Goal: Task Accomplishment & Management: Complete application form

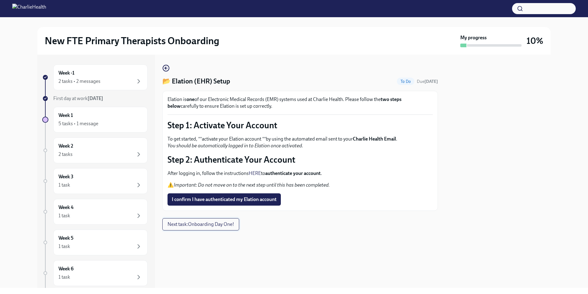
click at [214, 227] on button "Next task : Onboarding Day One!" at bounding box center [200, 224] width 77 height 12
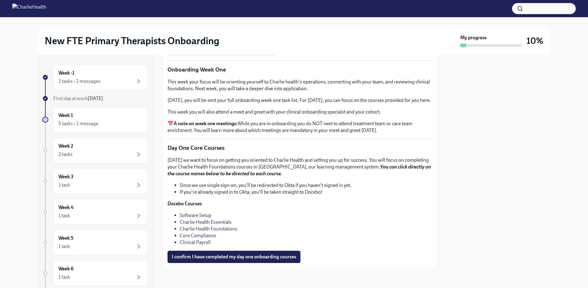
scroll to position [840, 0]
click at [206, 222] on link "Charlie Health Essentials" at bounding box center [206, 222] width 52 height 6
click at [221, 230] on link "Charlie Health Foundations" at bounding box center [209, 229] width 58 height 6
click at [209, 235] on link "Core Compliance" at bounding box center [198, 235] width 36 height 6
click at [202, 244] on link "Clinical Payroll" at bounding box center [195, 242] width 31 height 6
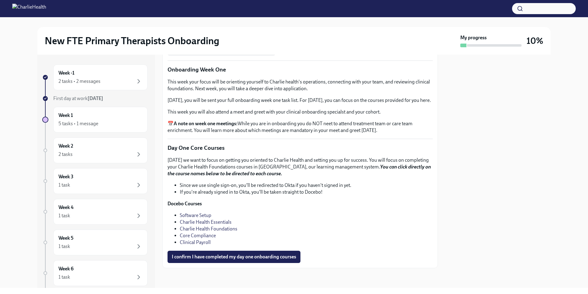
click at [251, 257] on span "I confirm I have completed my day one onboarding courses" at bounding box center [234, 256] width 124 height 6
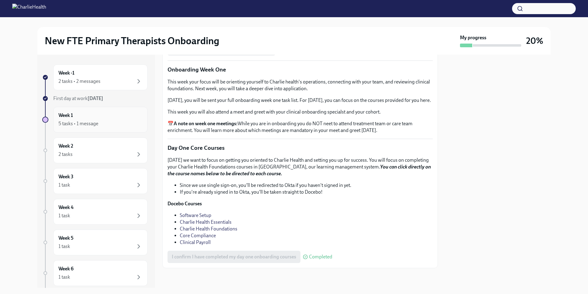
click at [83, 126] on div "5 tasks • 1 message" at bounding box center [79, 123] width 40 height 7
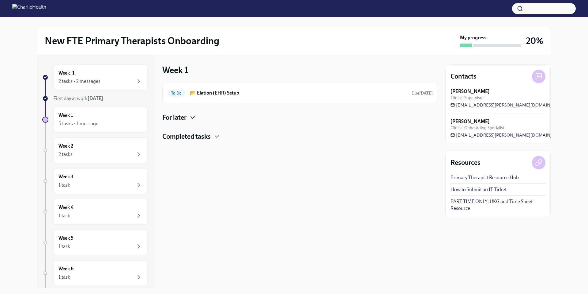
click at [190, 115] on icon "button" at bounding box center [192, 117] width 7 height 7
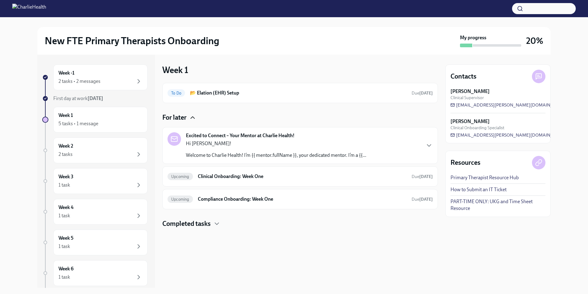
click at [211, 224] on div "Completed tasks" at bounding box center [300, 223] width 276 height 9
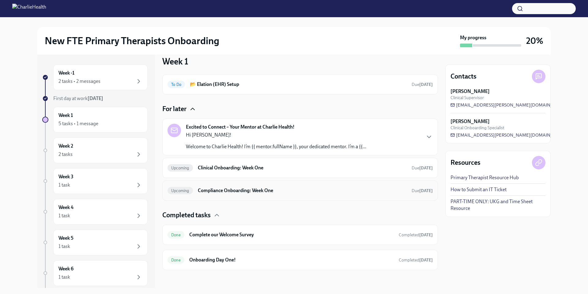
scroll to position [10, 0]
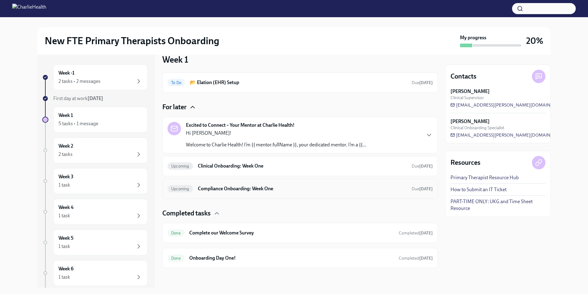
click at [237, 190] on h6 "Compliance Onboarding: Week One" at bounding box center [302, 188] width 209 height 7
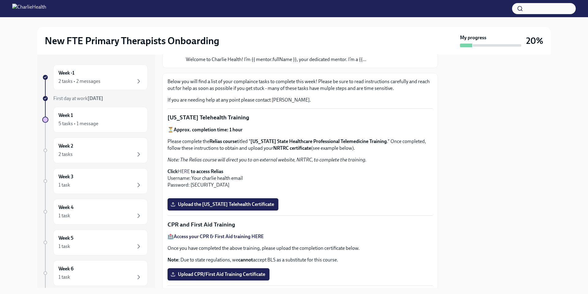
scroll to position [60, 0]
click at [188, 170] on link "HERE" at bounding box center [184, 171] width 12 height 6
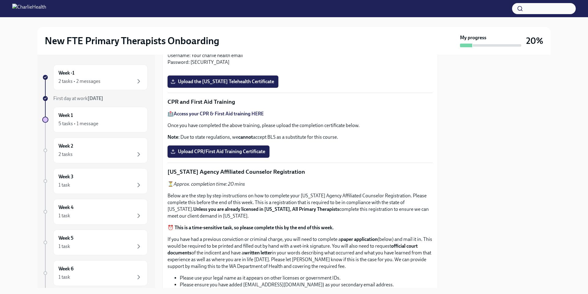
scroll to position [244, 0]
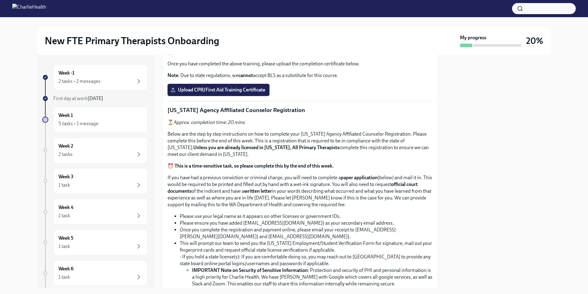
click at [244, 23] on span "Upload the [US_STATE] Telehealth Certificate" at bounding box center [223, 20] width 102 height 6
click at [0, 0] on input "Upload the [US_STATE] Telehealth Certificate" at bounding box center [0, 0] width 0 height 0
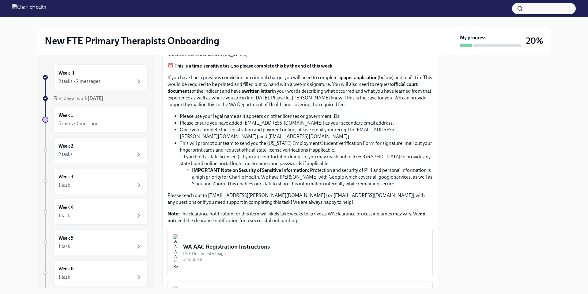
scroll to position [345, 0]
click at [0, 0] on input "Upload CPR/First Aid Training Certificate" at bounding box center [0, 0] width 0 height 0
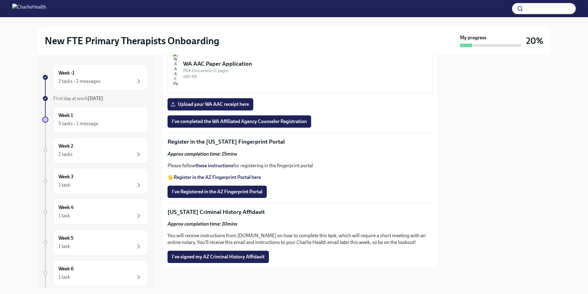
scroll to position [679, 0]
click at [240, 16] on div "WA AAC Registration Instructions" at bounding box center [305, 12] width 245 height 8
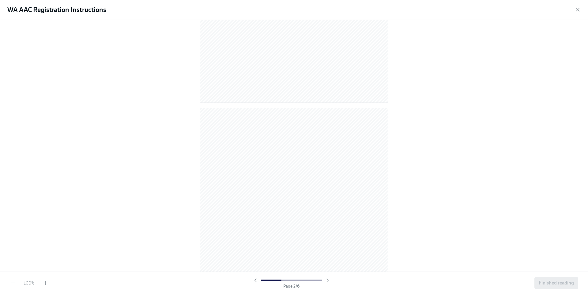
scroll to position [285, 0]
